Goal: Navigation & Orientation: Find specific page/section

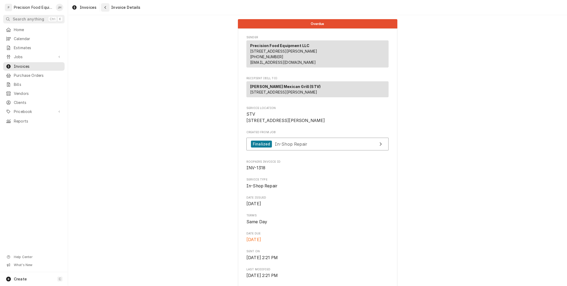
click at [105, 7] on icon "Navigate back" at bounding box center [105, 8] width 2 height 4
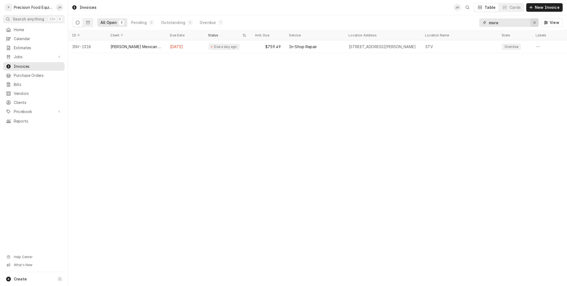
click at [536, 22] on icon "Erase input" at bounding box center [534, 23] width 2 height 2
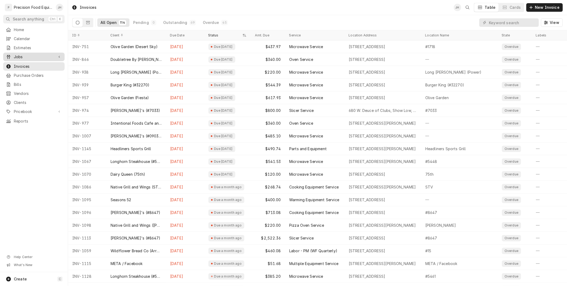
click at [19, 56] on span "Jobs" at bounding box center [34, 56] width 40 height 5
click at [18, 68] on span "Jobs" at bounding box center [38, 65] width 48 height 5
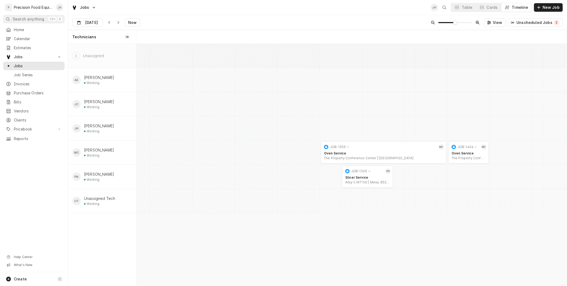
scroll to position [0, 8523]
click at [94, 22] on input "[DATE]" at bounding box center [84, 24] width 23 height 10
click at [115, 94] on div "28" at bounding box center [115, 95] width 7 height 7
type input "[DATE]"
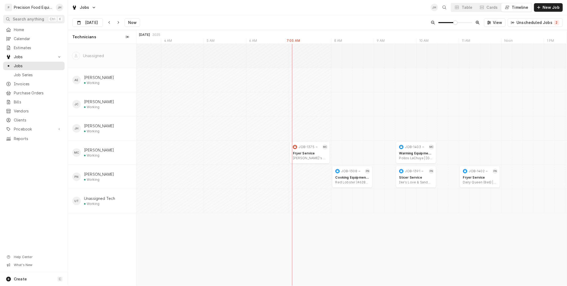
scroll to position [0, 7552]
